Goal: Check status: Check status

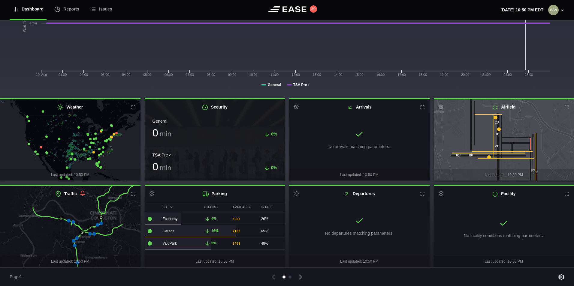
scroll to position [77, 0]
click at [300, 278] on icon at bounding box center [300, 277] width 2 height 4
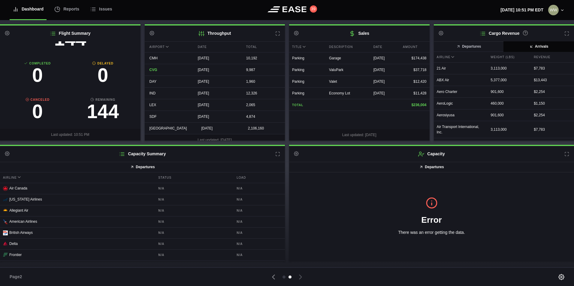
scroll to position [3, 0]
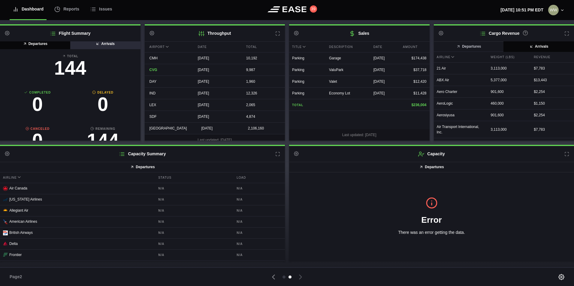
click at [82, 44] on button "Arrivals" at bounding box center [105, 44] width 71 height 11
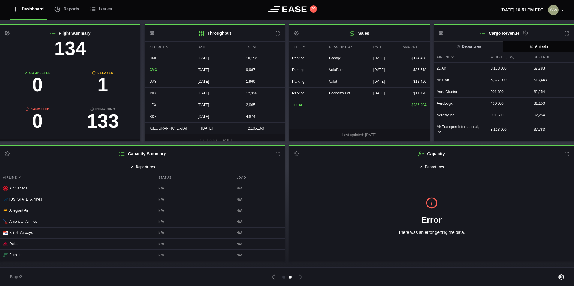
scroll to position [33, 0]
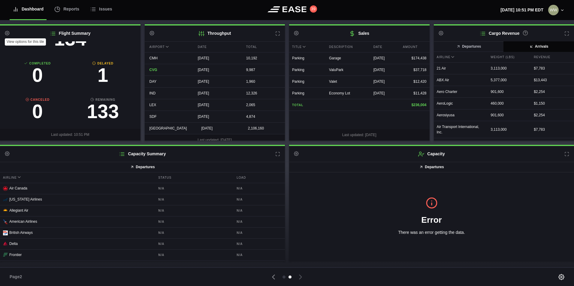
click at [8, 31] on button at bounding box center [9, 33] width 8 height 5
click at [143, 21] on div "Flight Summary Settings Departures Arrivals Total 134 Completed 0 Delayed 1 Can…" at bounding box center [287, 140] width 574 height 241
click at [298, 34] on icon at bounding box center [296, 33] width 5 height 5
click at [305, 47] on link "Settings" at bounding box center [326, 45] width 70 height 12
select select "title"
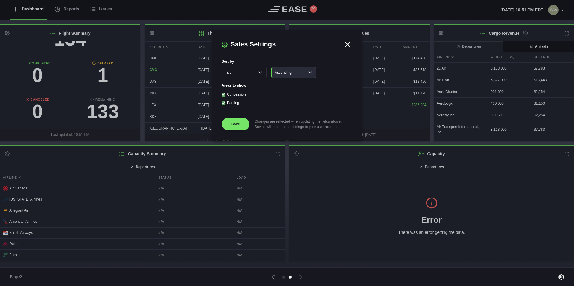
click at [284, 76] on select "Ascending Descending" at bounding box center [293, 72] width 45 height 11
click at [344, 90] on div "Areas to show Concession Parking" at bounding box center [286, 95] width 131 height 25
click at [343, 40] on icon at bounding box center [347, 44] width 9 height 9
